Goal: Task Accomplishment & Management: Use online tool/utility

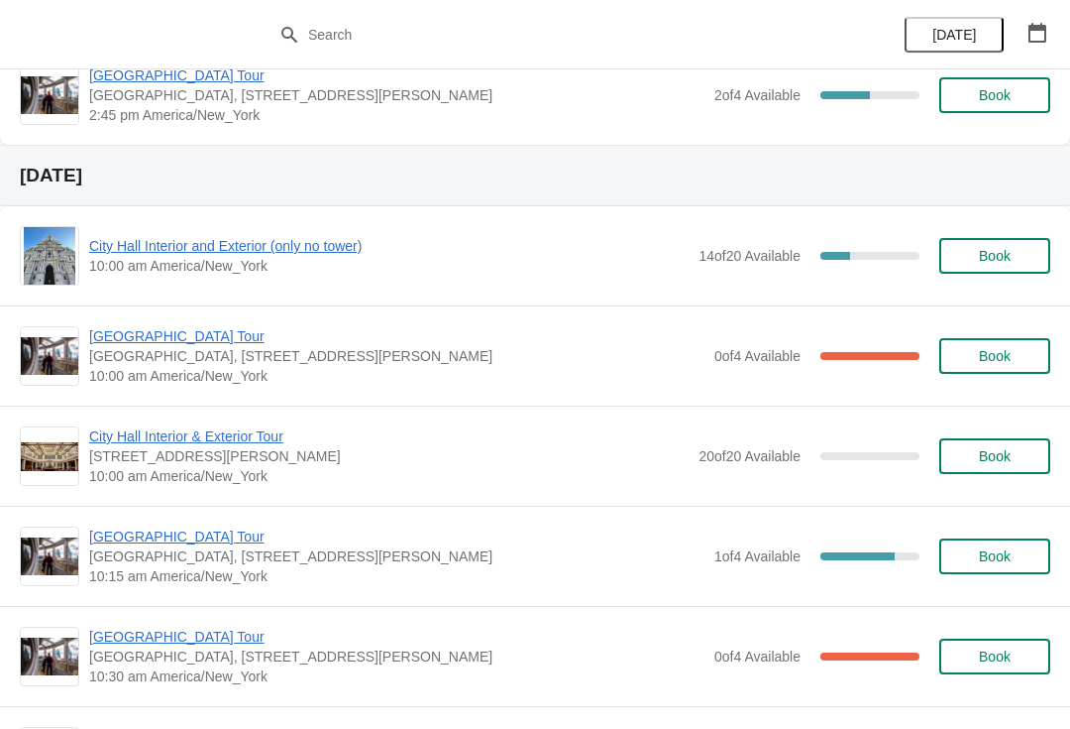
scroll to position [1941, 0]
click at [1012, 268] on button "Book" at bounding box center [995, 255] width 111 height 36
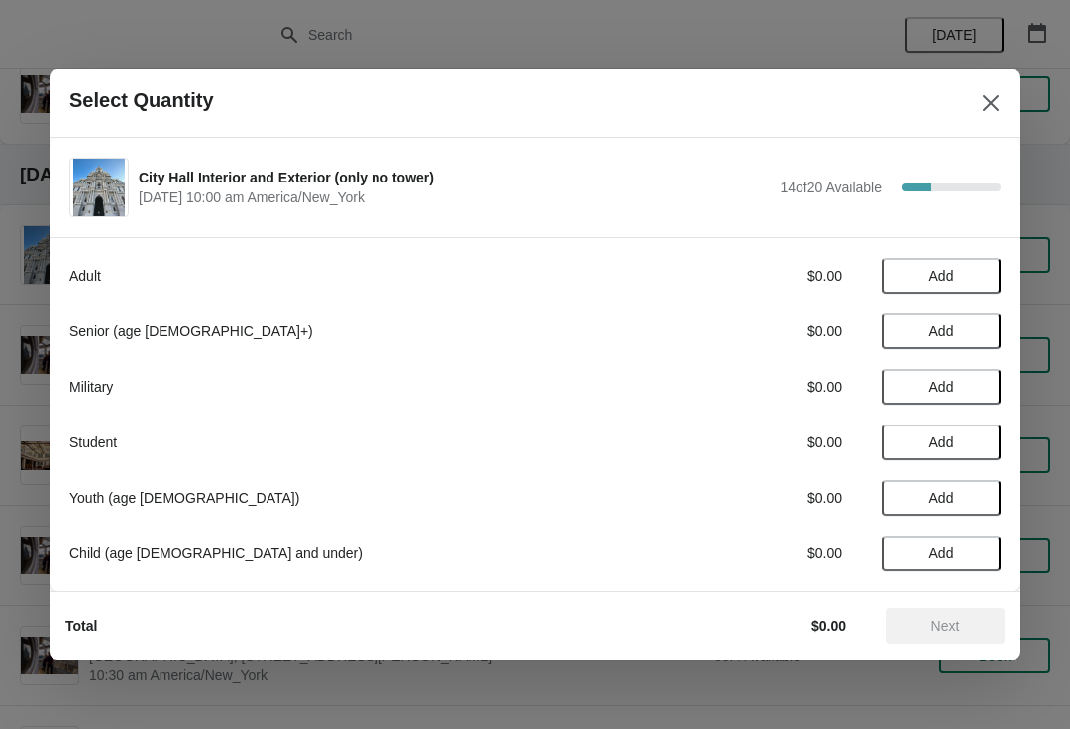
click at [983, 341] on button "Add" at bounding box center [941, 331] width 119 height 36
click at [985, 334] on icon at bounding box center [975, 331] width 21 height 21
click at [990, 622] on button "Next" at bounding box center [945, 626] width 119 height 36
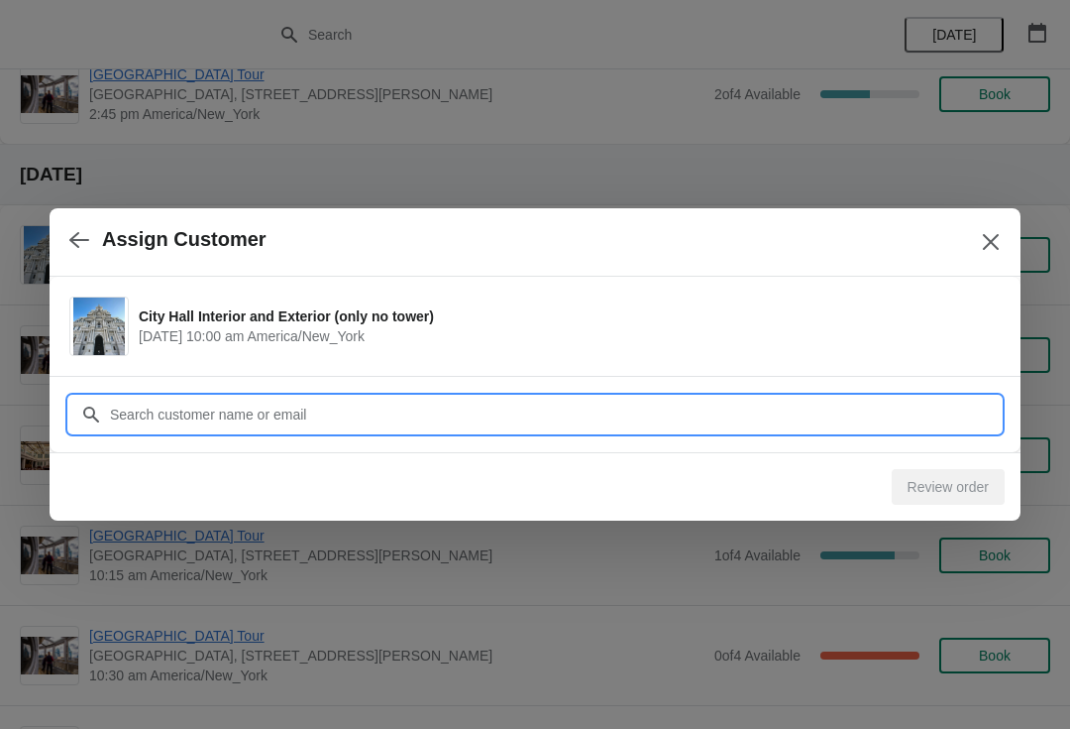
click at [782, 411] on input "Customer" at bounding box center [555, 414] width 892 height 36
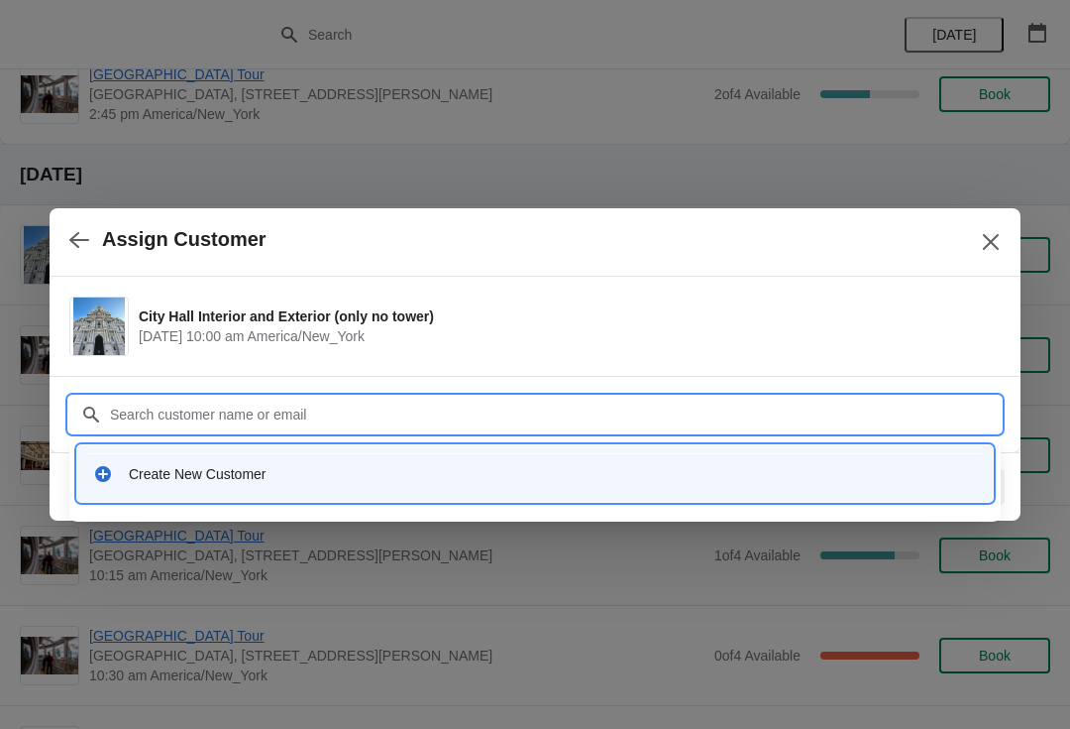
click at [448, 494] on div "Create New Customer" at bounding box center [535, 473] width 916 height 56
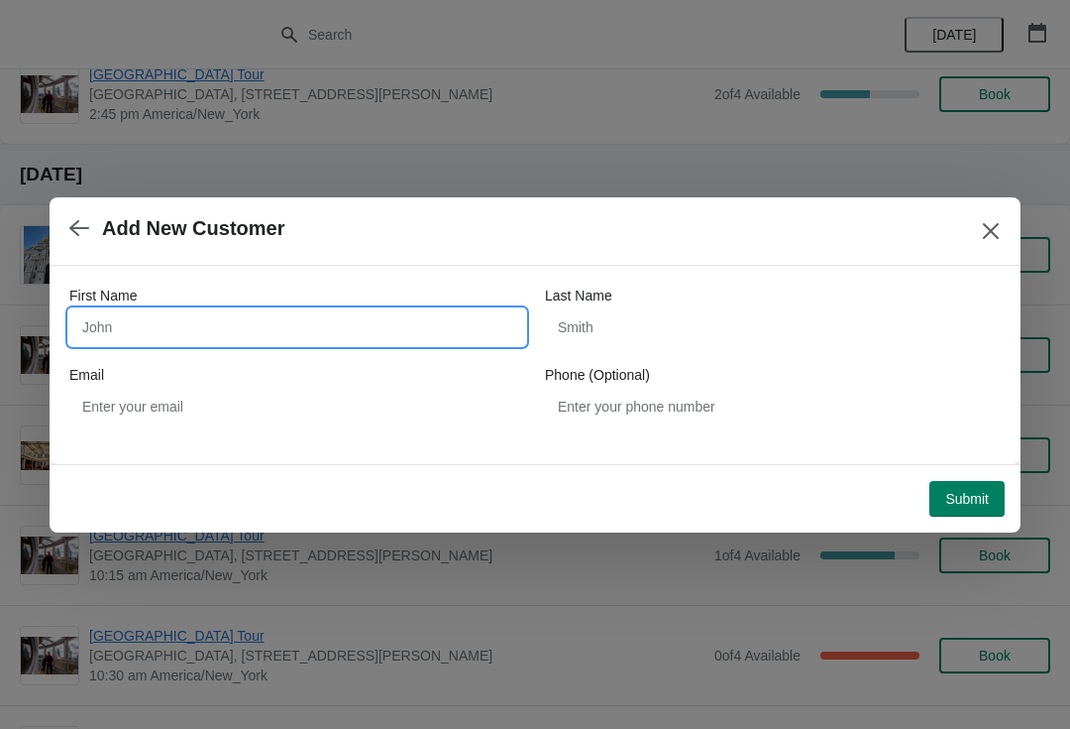
click at [439, 342] on input "First Name" at bounding box center [297, 327] width 456 height 36
type input "[PERSON_NAME]"
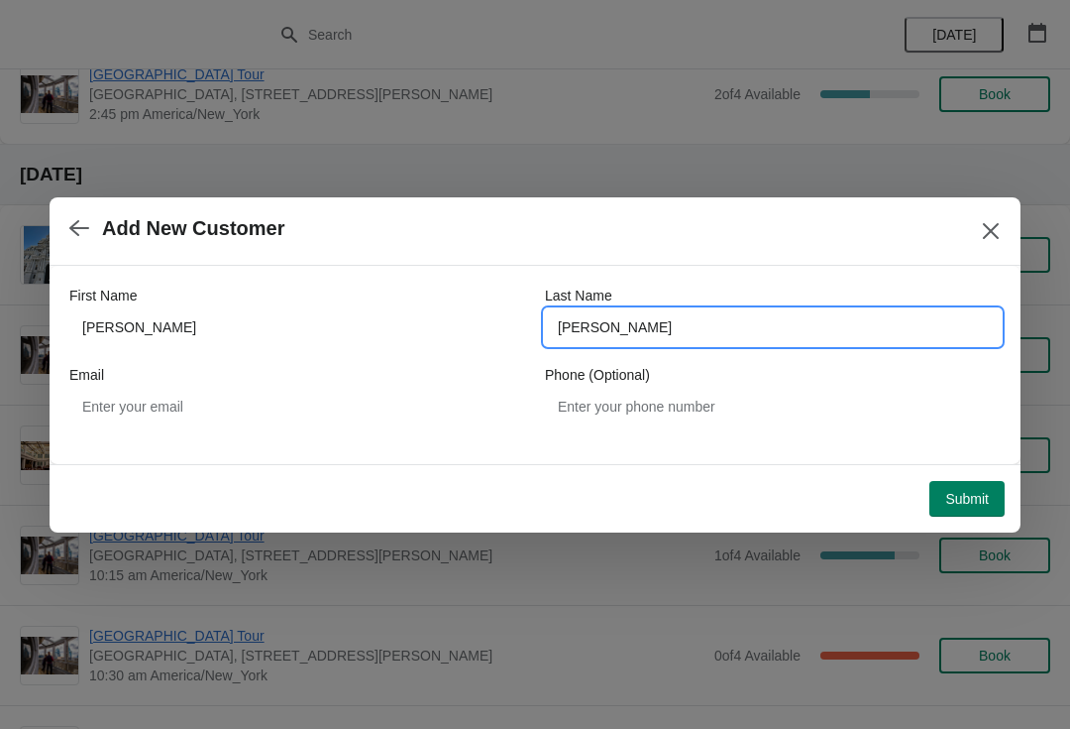
type input "[PERSON_NAME]"
click at [966, 495] on span "Submit" at bounding box center [968, 499] width 44 height 16
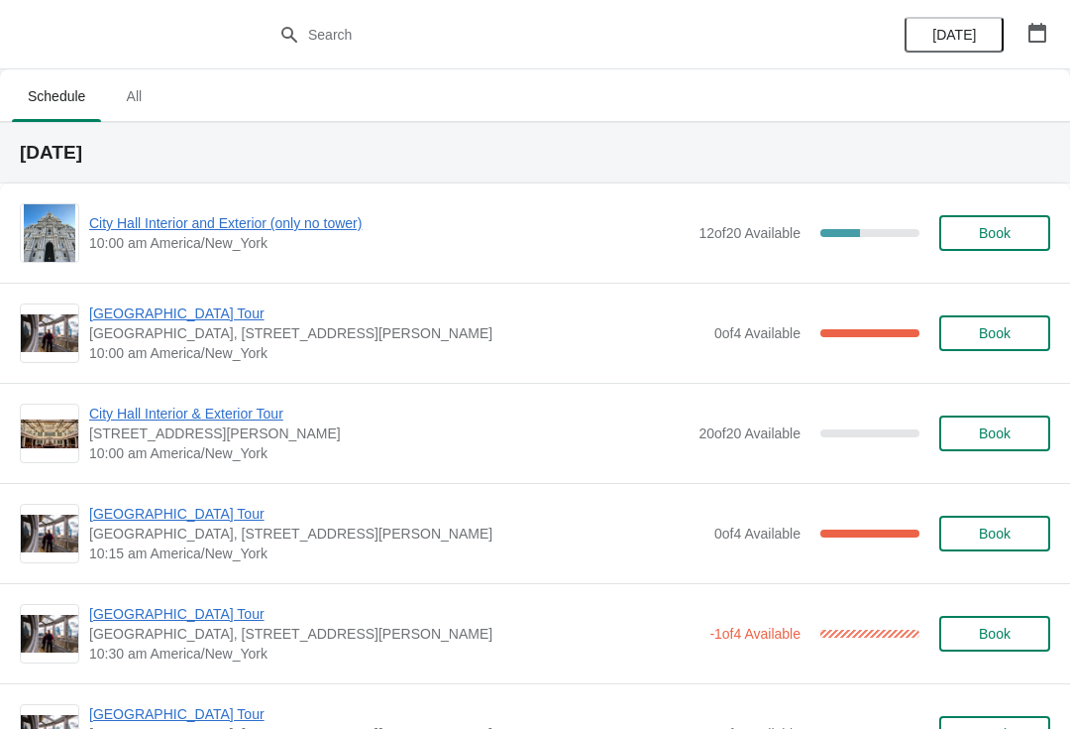
click at [179, 311] on span "[GEOGRAPHIC_DATA] Tour" at bounding box center [397, 313] width 616 height 20
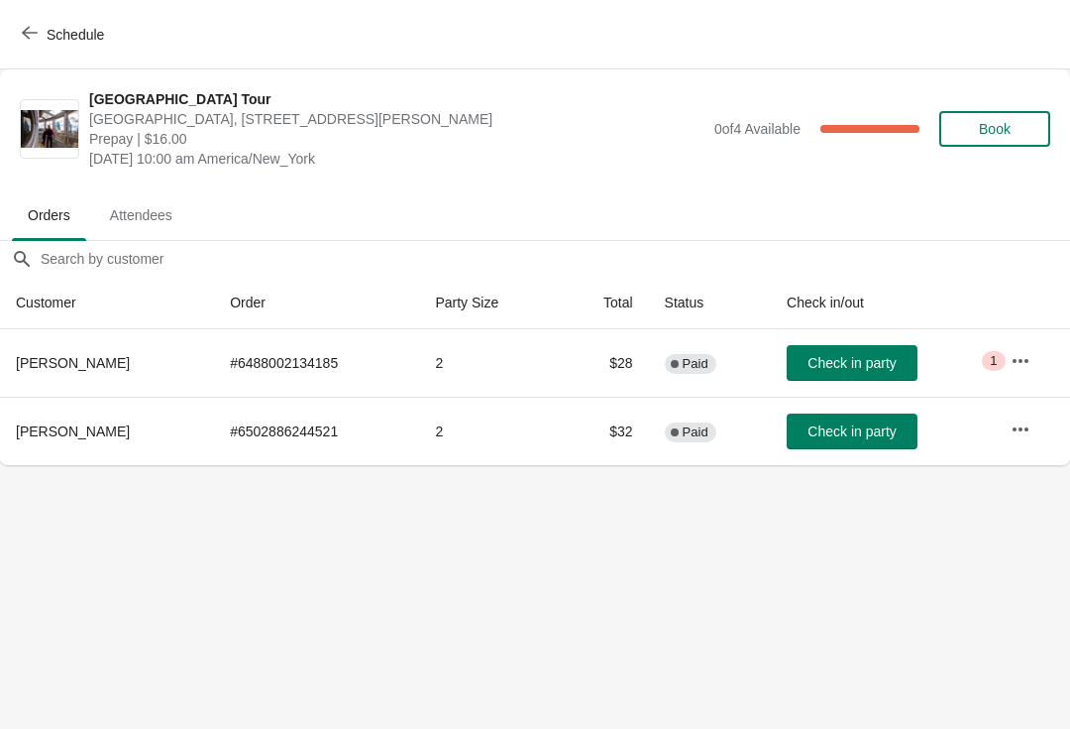
click at [889, 372] on button "Check in party" at bounding box center [852, 363] width 131 height 36
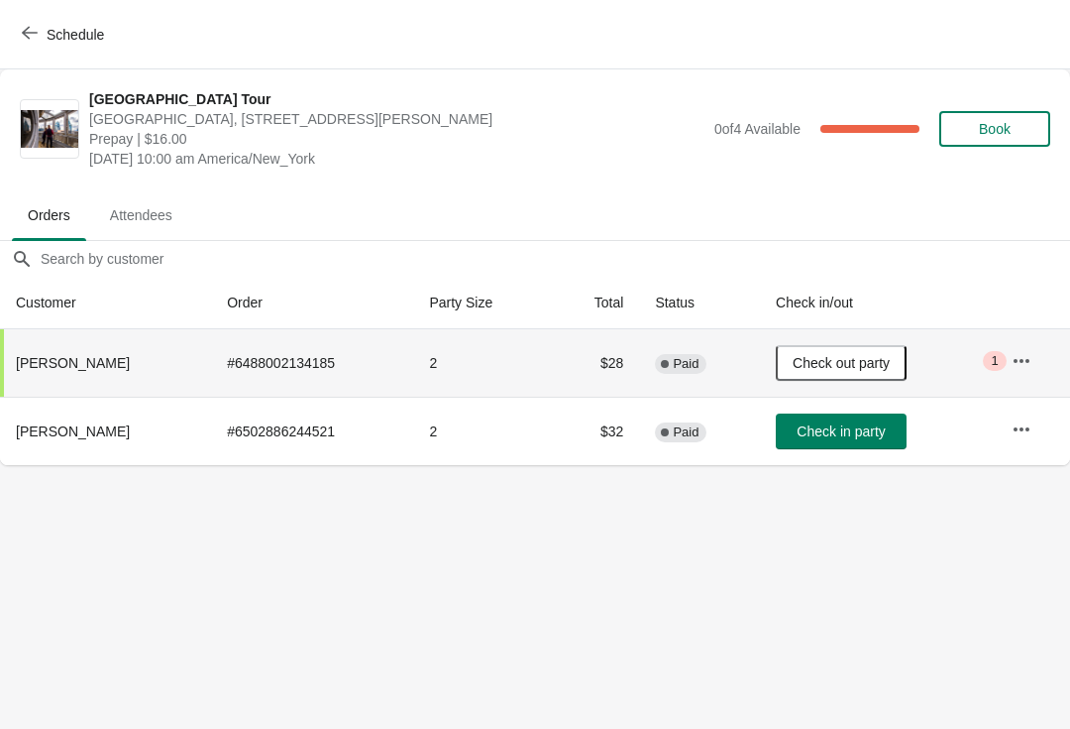
click at [38, 45] on button "Schedule" at bounding box center [65, 35] width 110 height 36
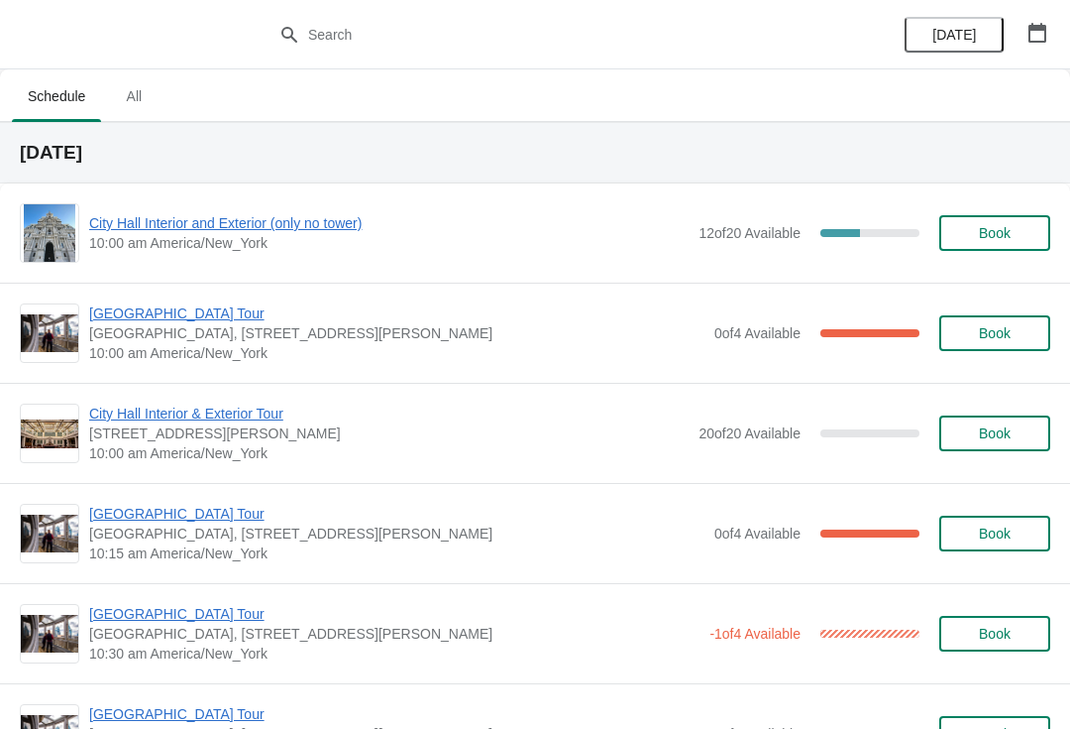
click at [302, 221] on span "City Hall Interior and Exterior (only no tower)" at bounding box center [389, 223] width 600 height 20
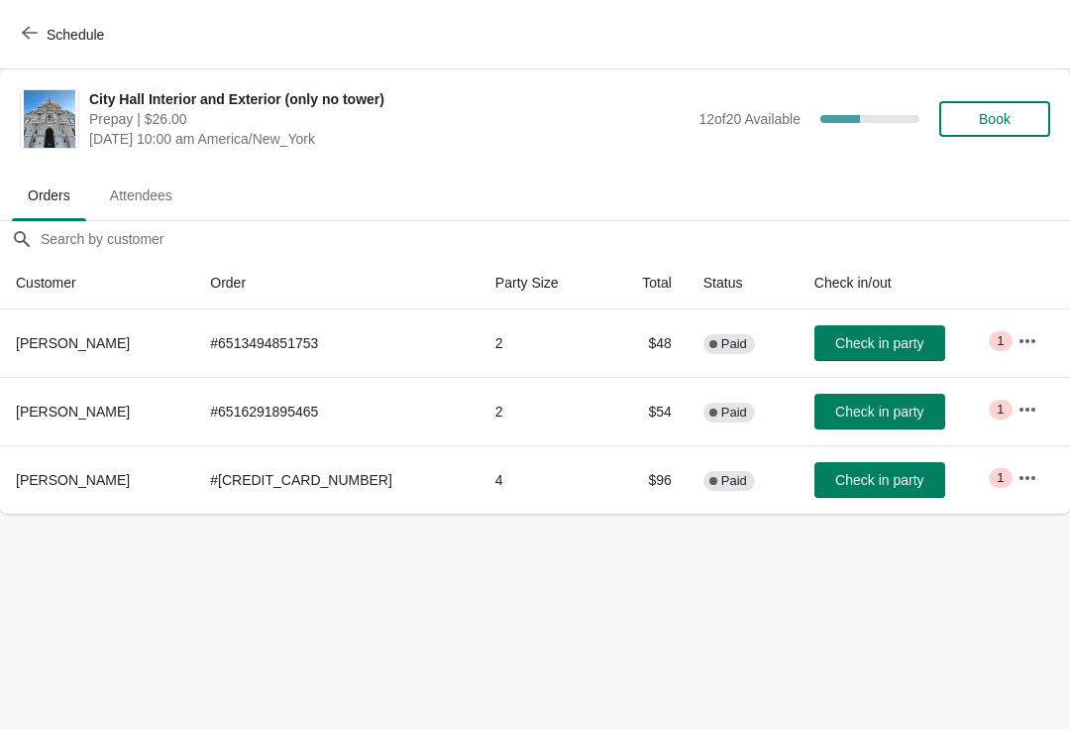
click at [894, 353] on button "Check in party" at bounding box center [880, 343] width 131 height 36
